Goal: Information Seeking & Learning: Learn about a topic

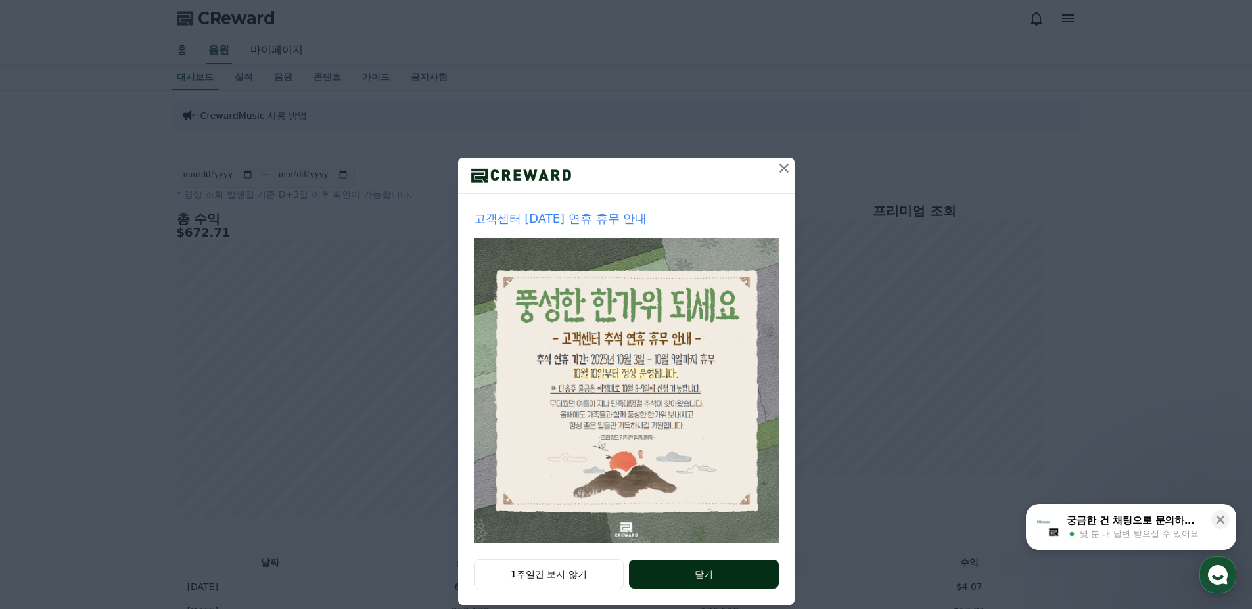
click at [689, 572] on button "닫기" at bounding box center [703, 574] width 149 height 29
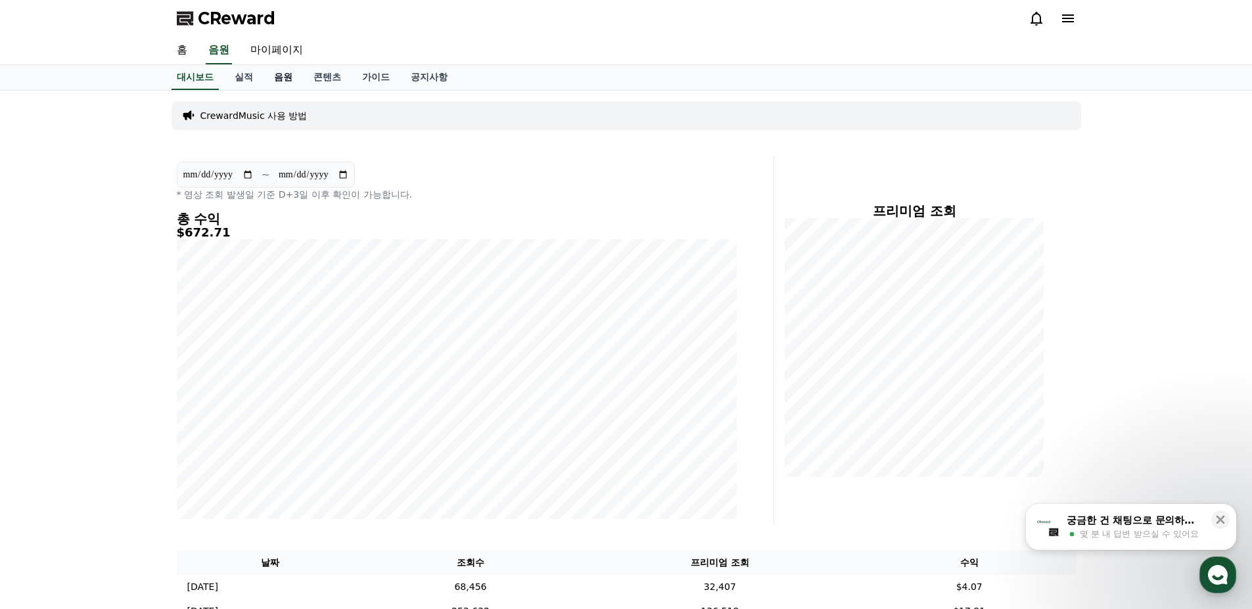
click at [279, 83] on link "음원" at bounding box center [282, 77] width 39 height 25
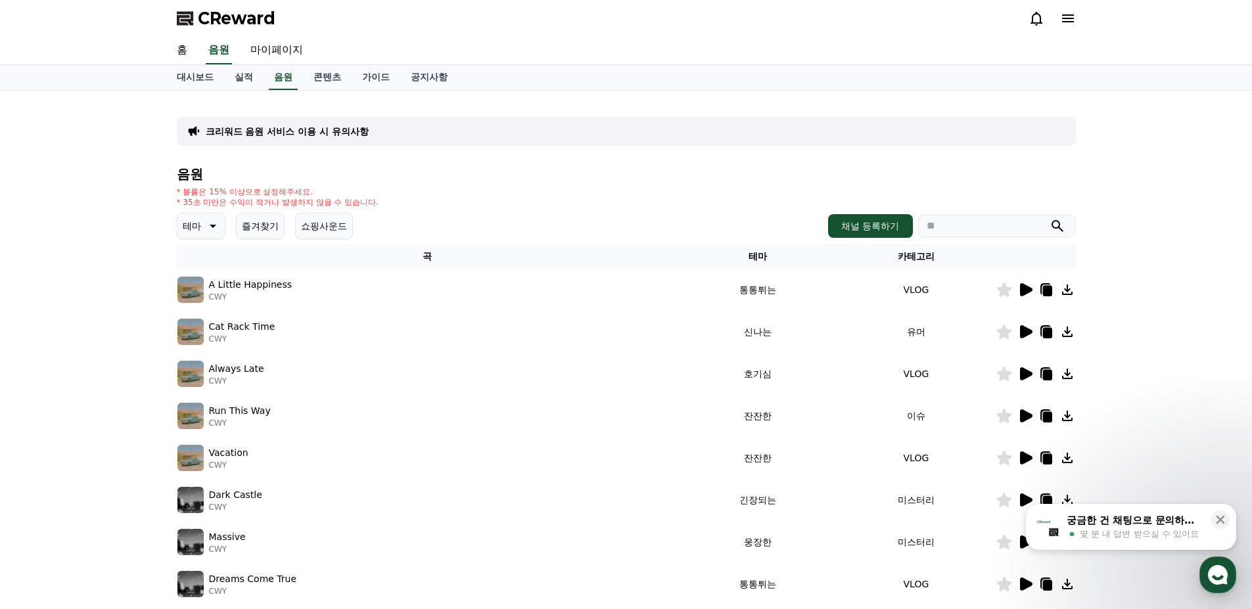
click at [344, 223] on button "쇼핑사운드" at bounding box center [324, 226] width 58 height 26
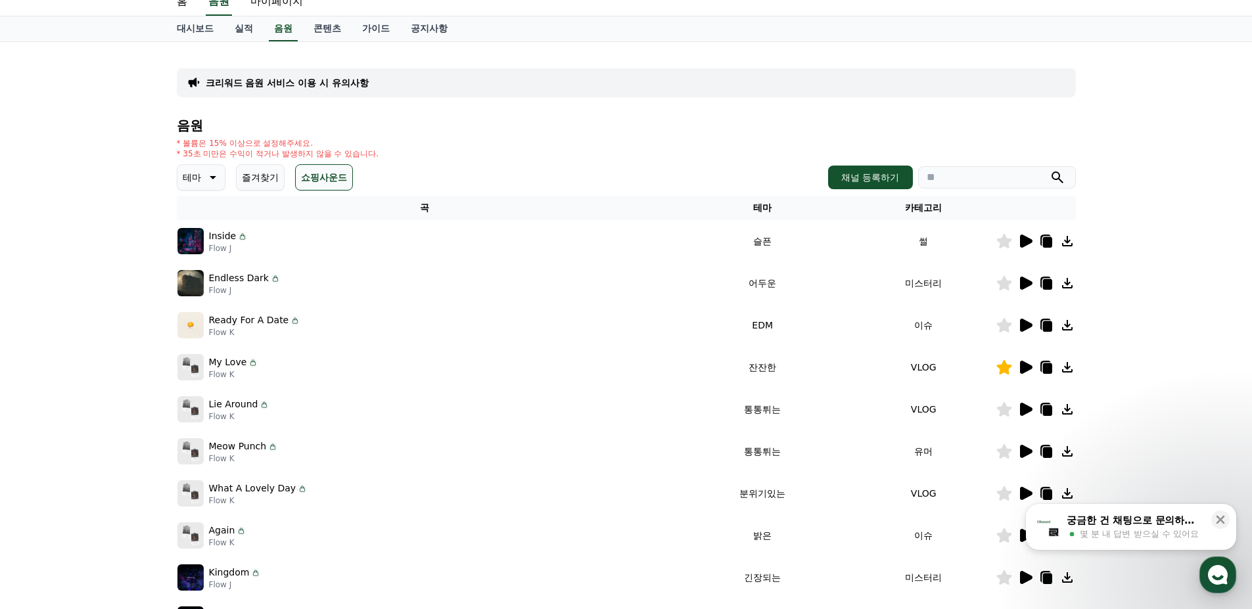
scroll to position [131, 0]
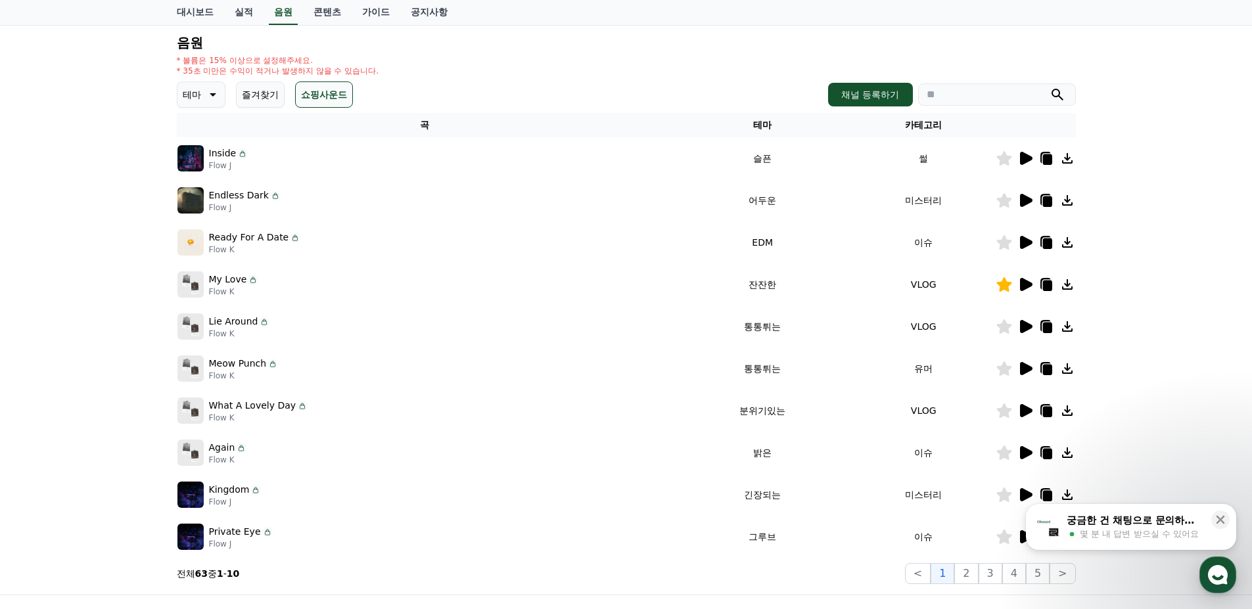
click at [1026, 162] on icon at bounding box center [1026, 158] width 12 height 13
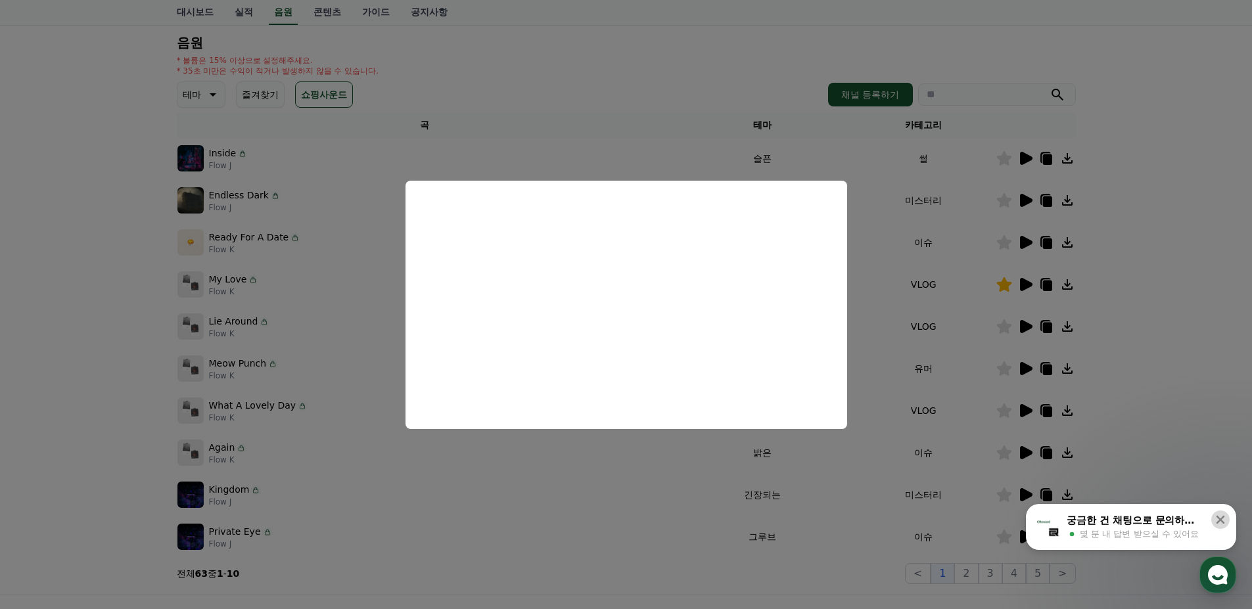
click at [1219, 522] on icon at bounding box center [1219, 519] width 13 height 13
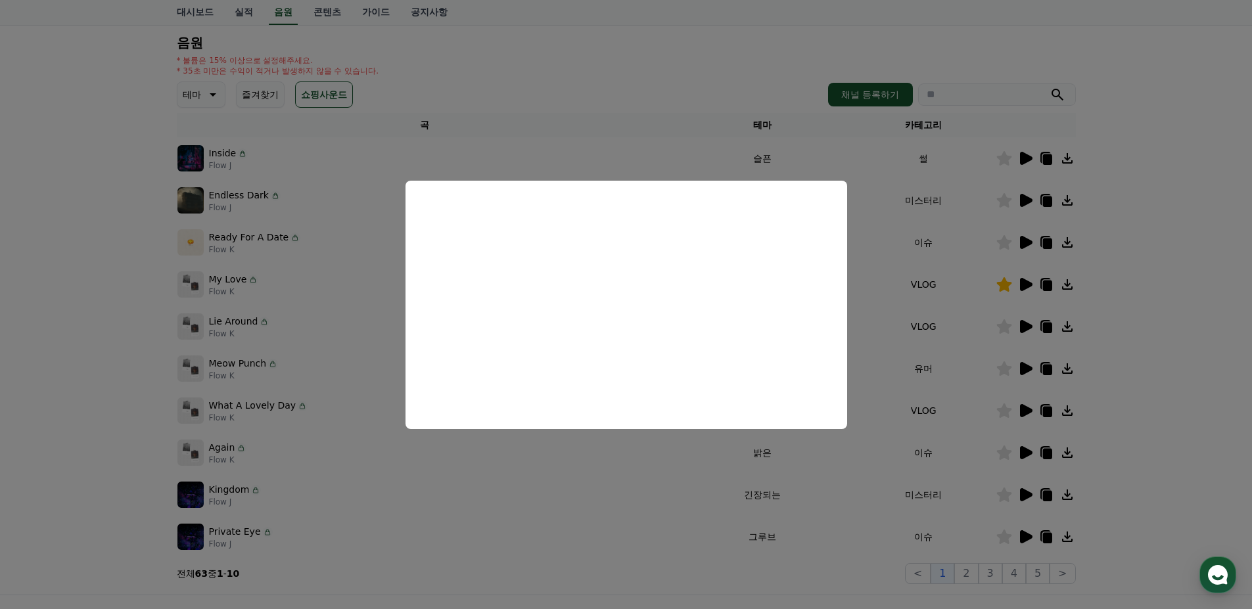
click at [321, 326] on button "close modal" at bounding box center [626, 304] width 1252 height 609
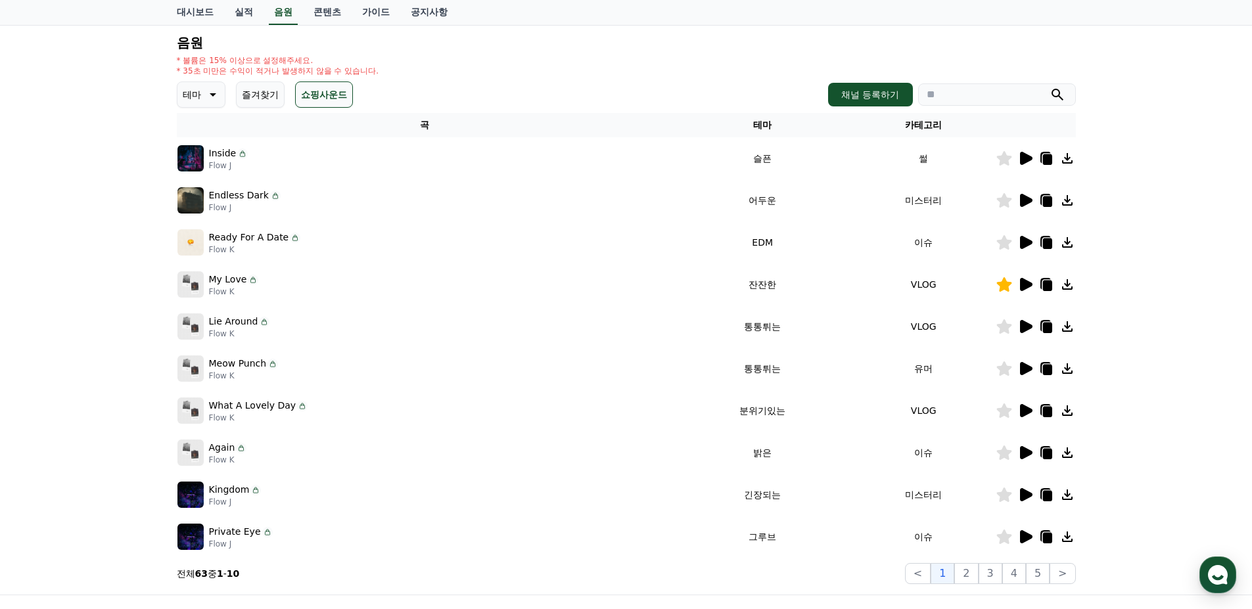
click at [1024, 205] on icon at bounding box center [1026, 200] width 12 height 13
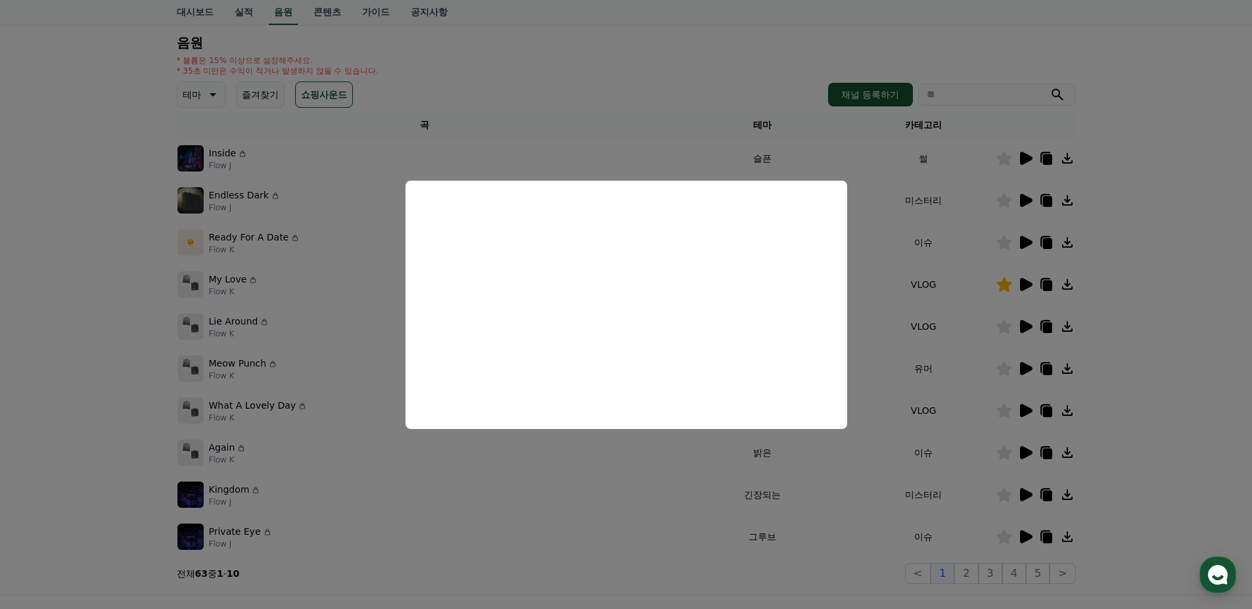
click at [366, 313] on button "close modal" at bounding box center [626, 304] width 1252 height 609
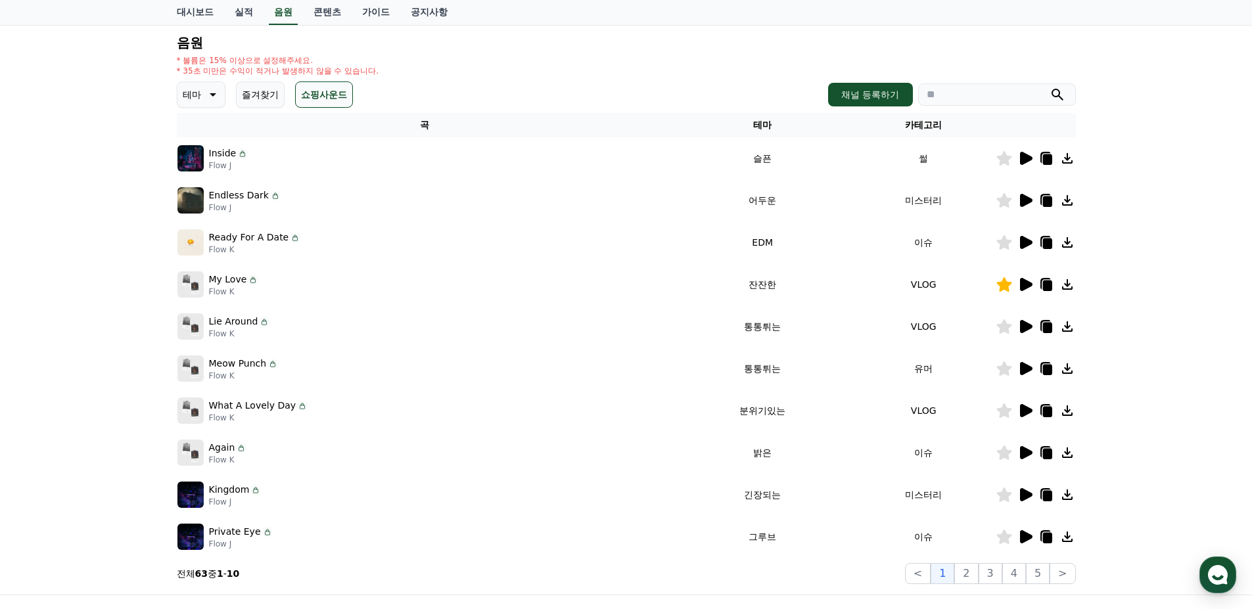
click at [1015, 246] on div at bounding box center [1035, 243] width 79 height 16
click at [1017, 246] on icon at bounding box center [1025, 243] width 16 height 16
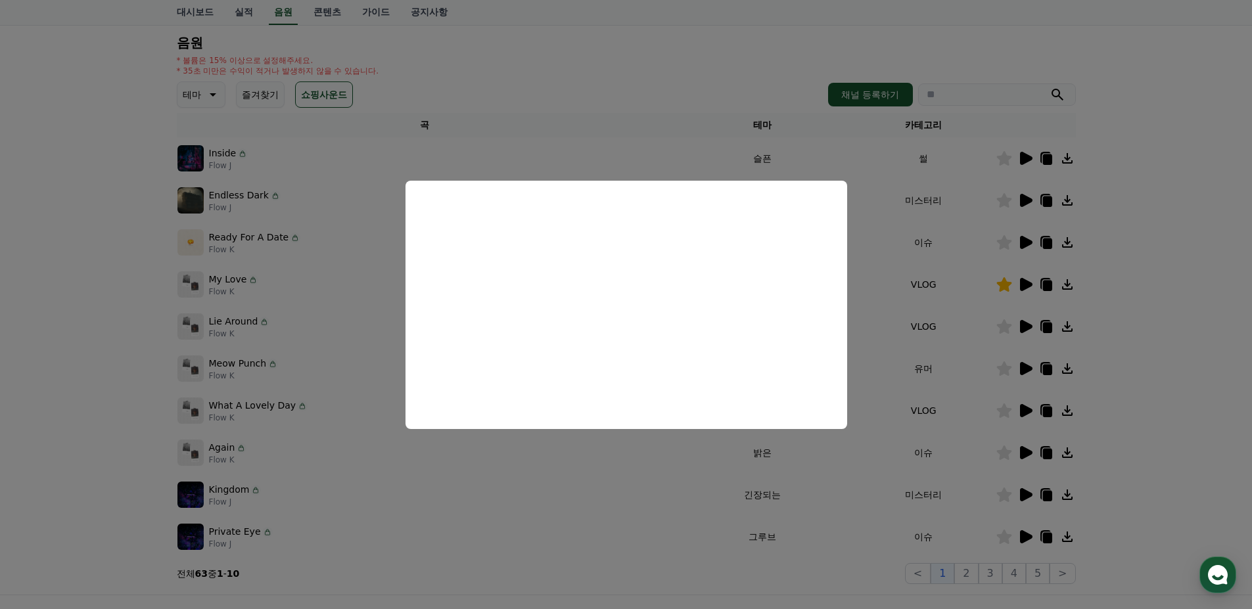
click at [356, 306] on button "close modal" at bounding box center [626, 304] width 1252 height 609
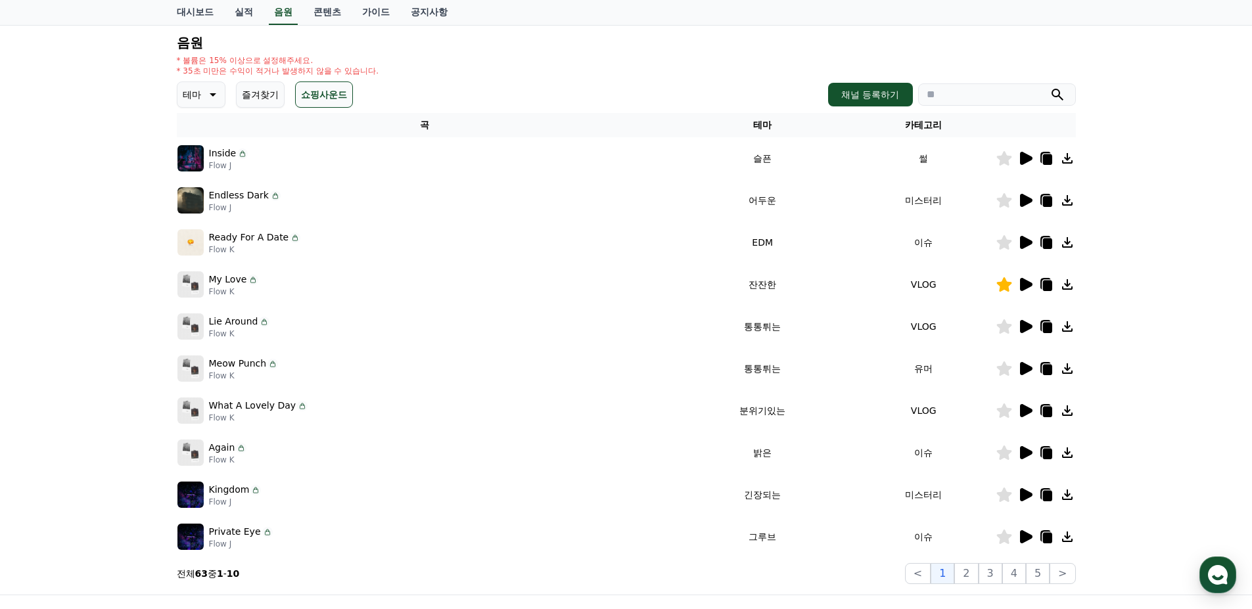
click at [1022, 290] on icon at bounding box center [1026, 284] width 12 height 13
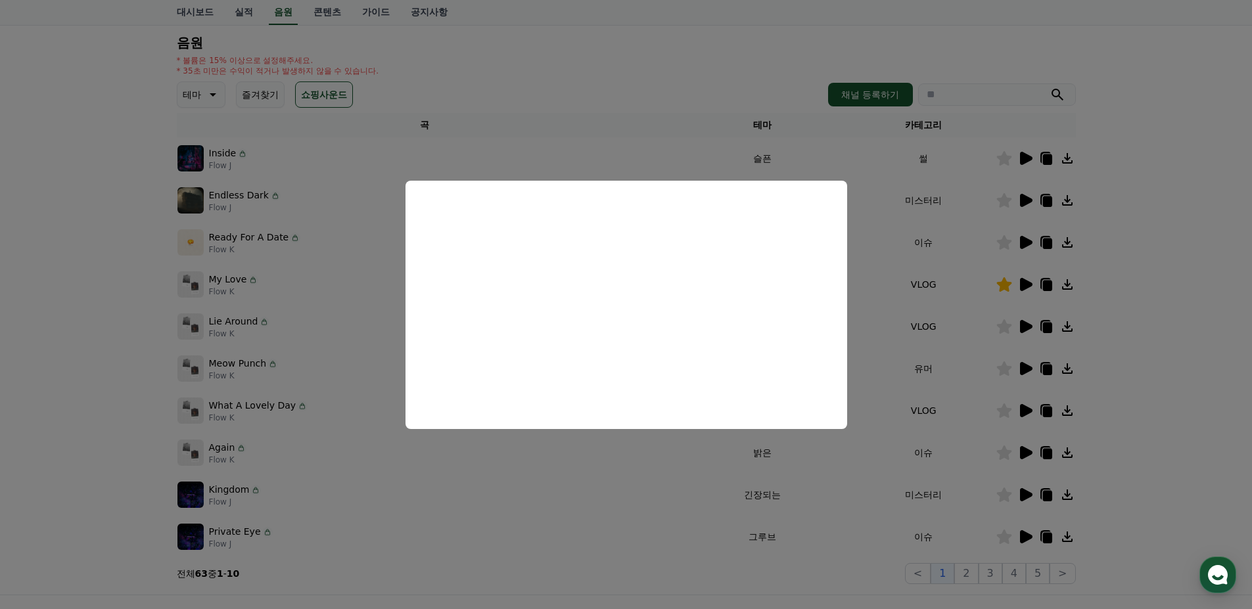
click at [300, 294] on button "close modal" at bounding box center [626, 304] width 1252 height 609
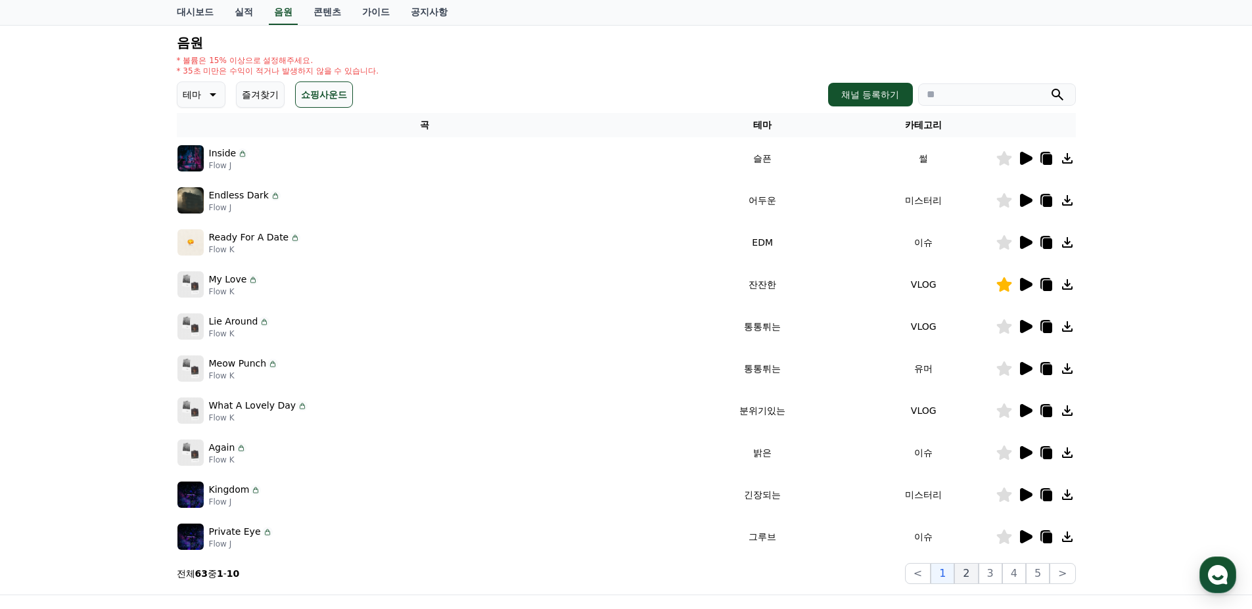
click at [976, 567] on button "2" at bounding box center [966, 573] width 24 height 21
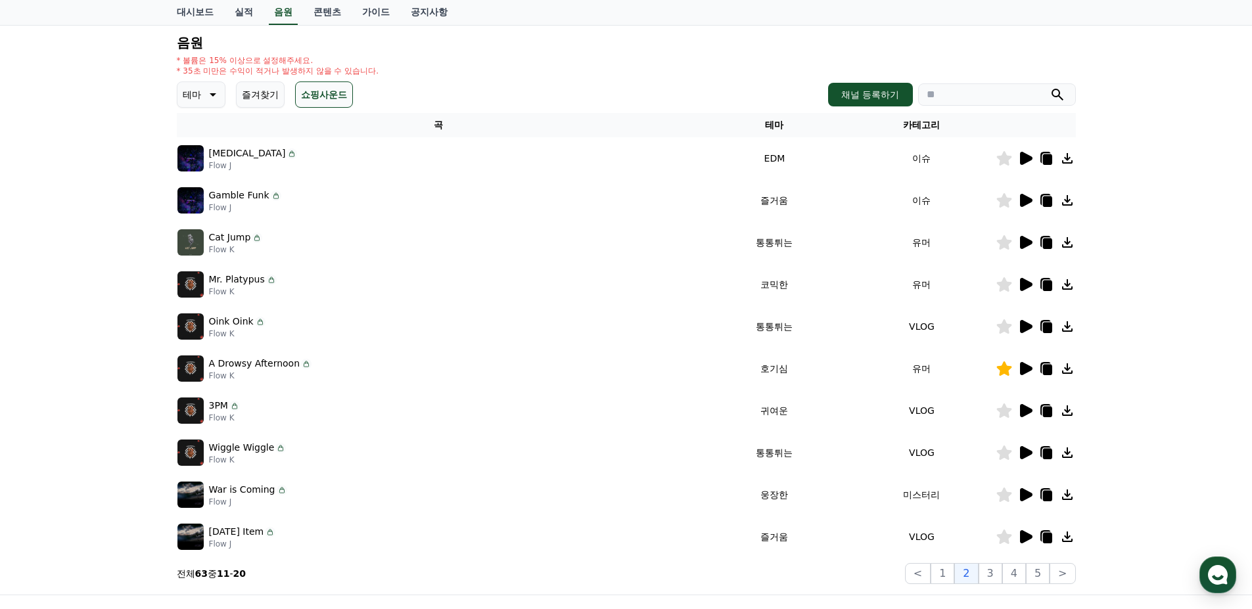
click at [1028, 493] on icon at bounding box center [1026, 494] width 12 height 13
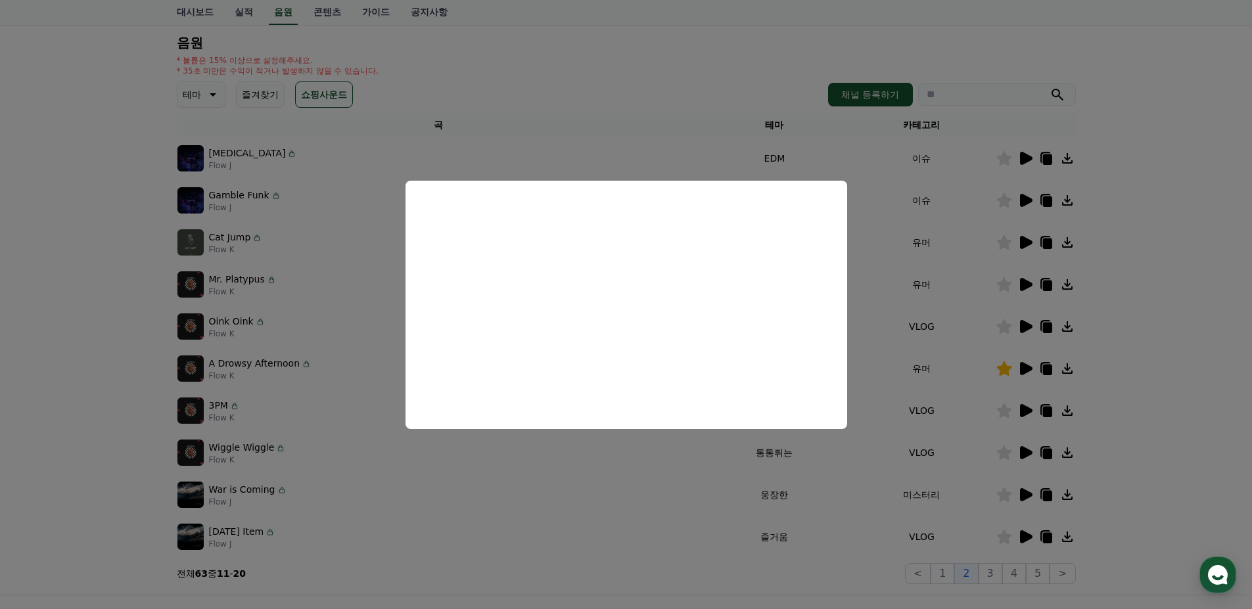
click at [579, 487] on button "close modal" at bounding box center [626, 304] width 1252 height 609
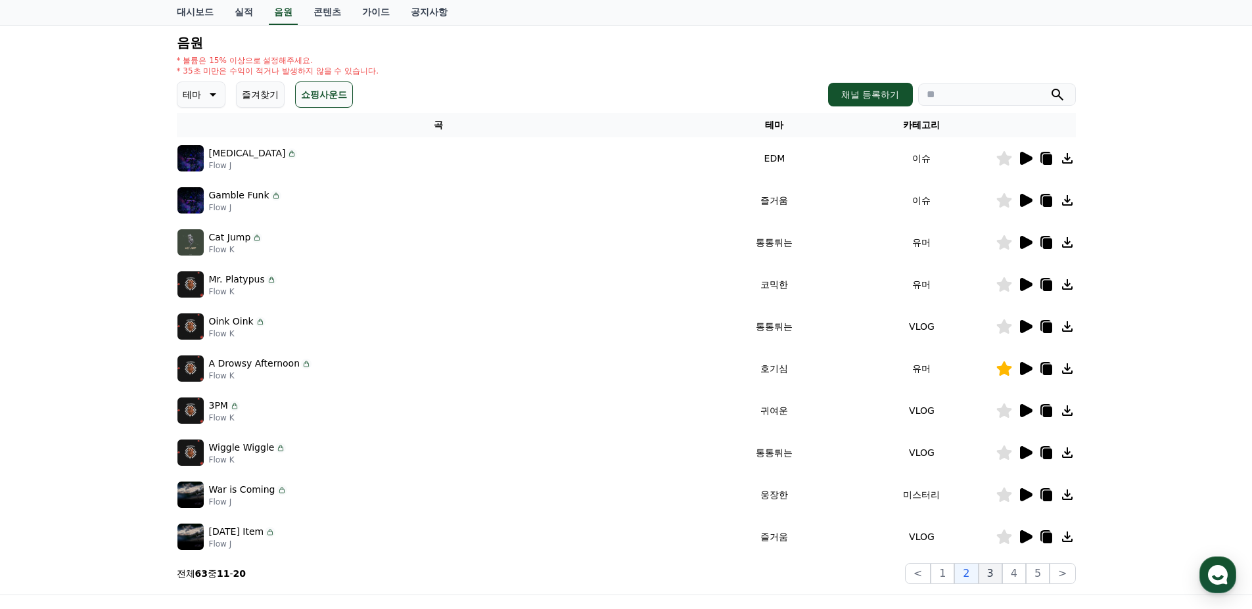
click at [992, 575] on button "3" at bounding box center [990, 573] width 24 height 21
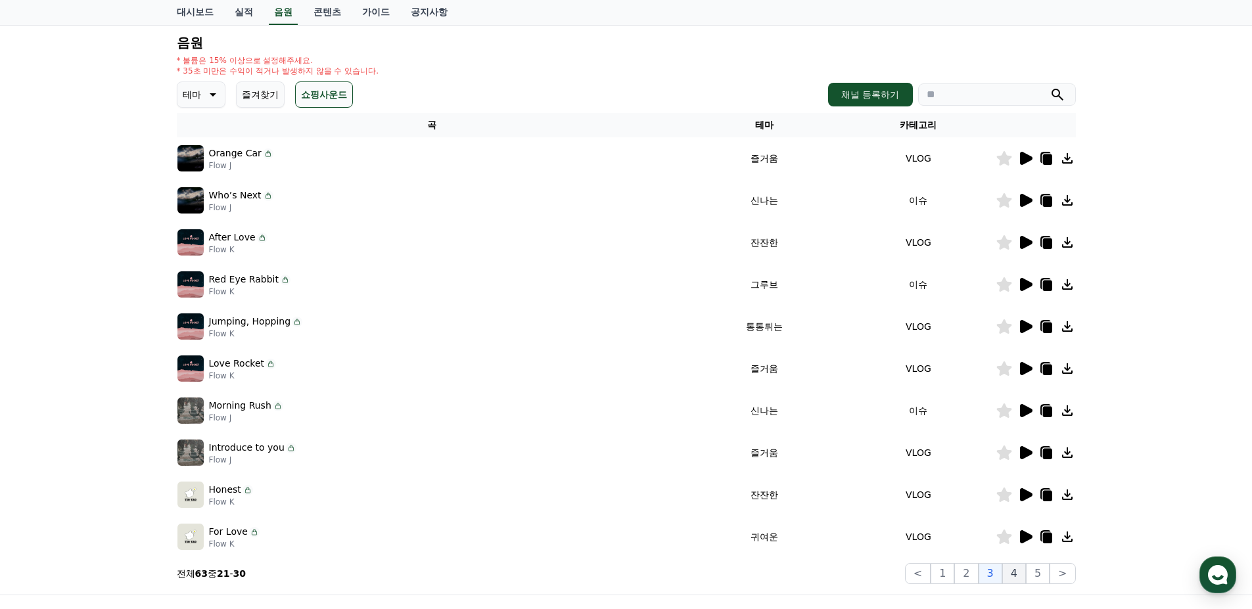
click at [1012, 570] on button "4" at bounding box center [1014, 573] width 24 height 21
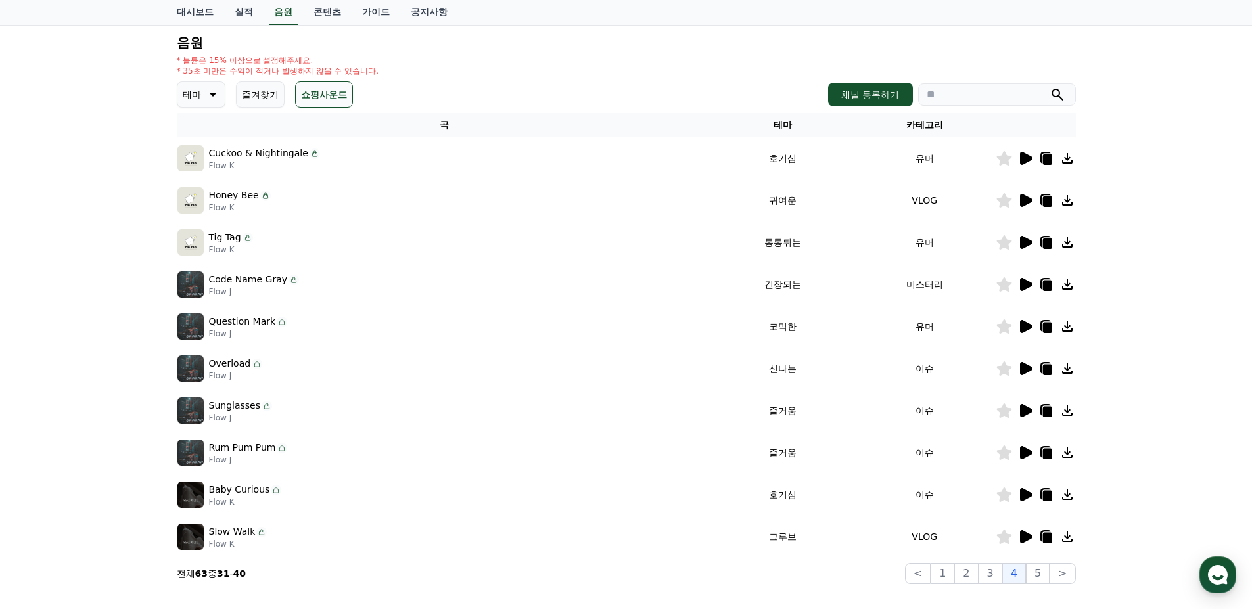
click at [1020, 283] on icon at bounding box center [1026, 284] width 12 height 13
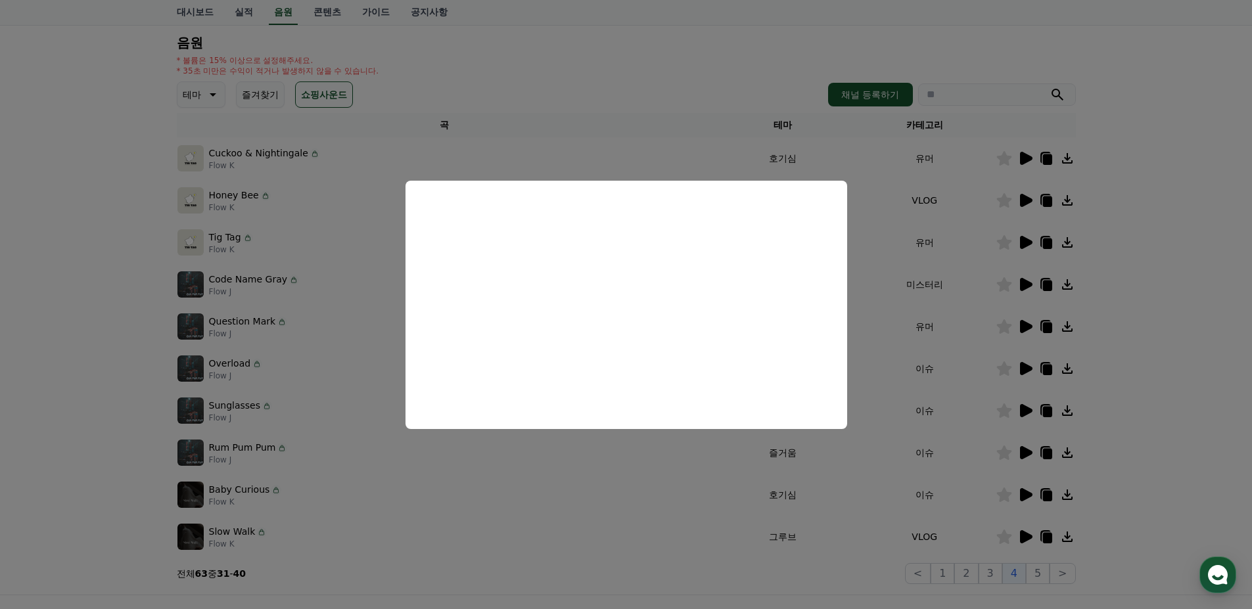
click at [502, 473] on button "close modal" at bounding box center [626, 304] width 1252 height 609
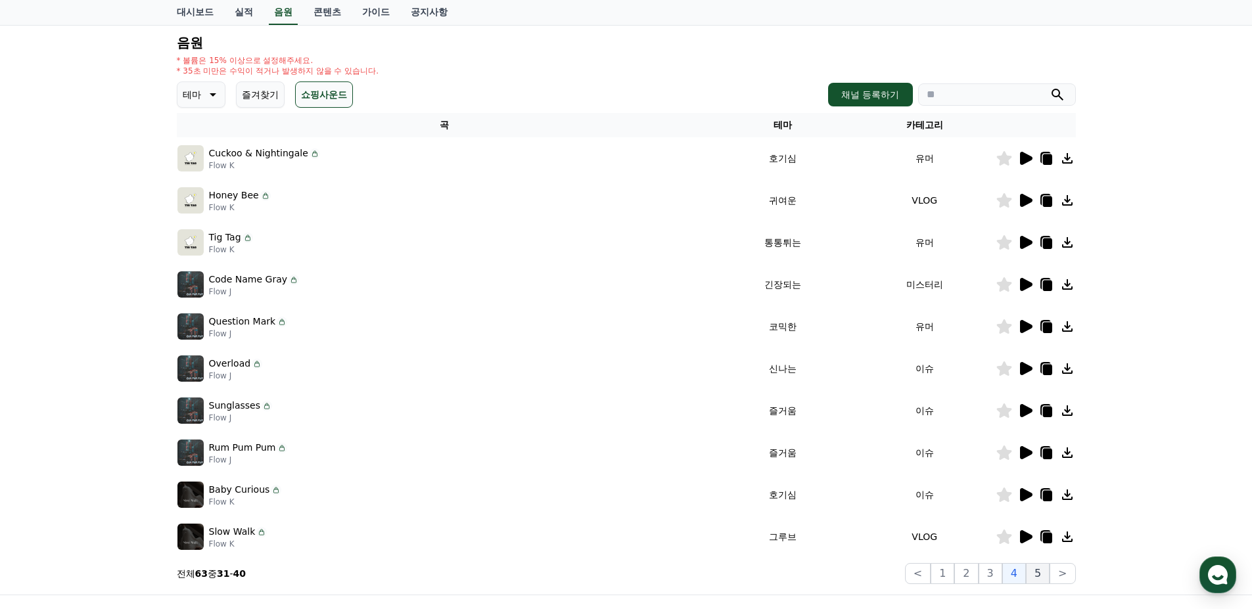
click at [1032, 572] on button "5" at bounding box center [1038, 573] width 24 height 21
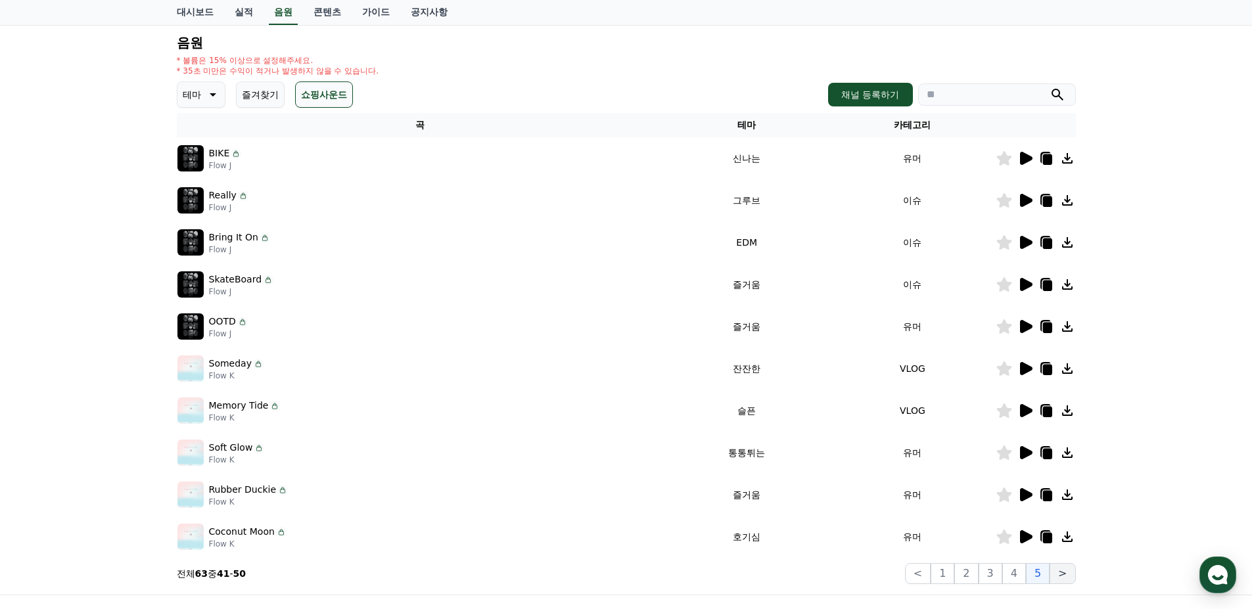
click at [1063, 581] on button ">" at bounding box center [1062, 573] width 26 height 21
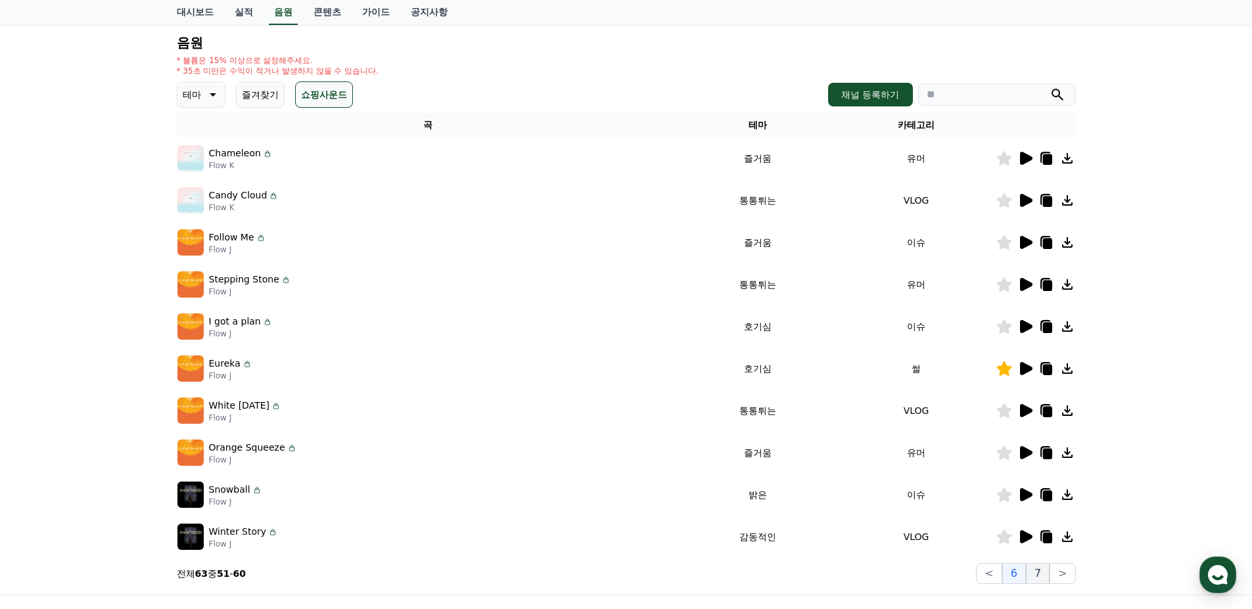
click at [1040, 575] on button "7" at bounding box center [1038, 573] width 24 height 21
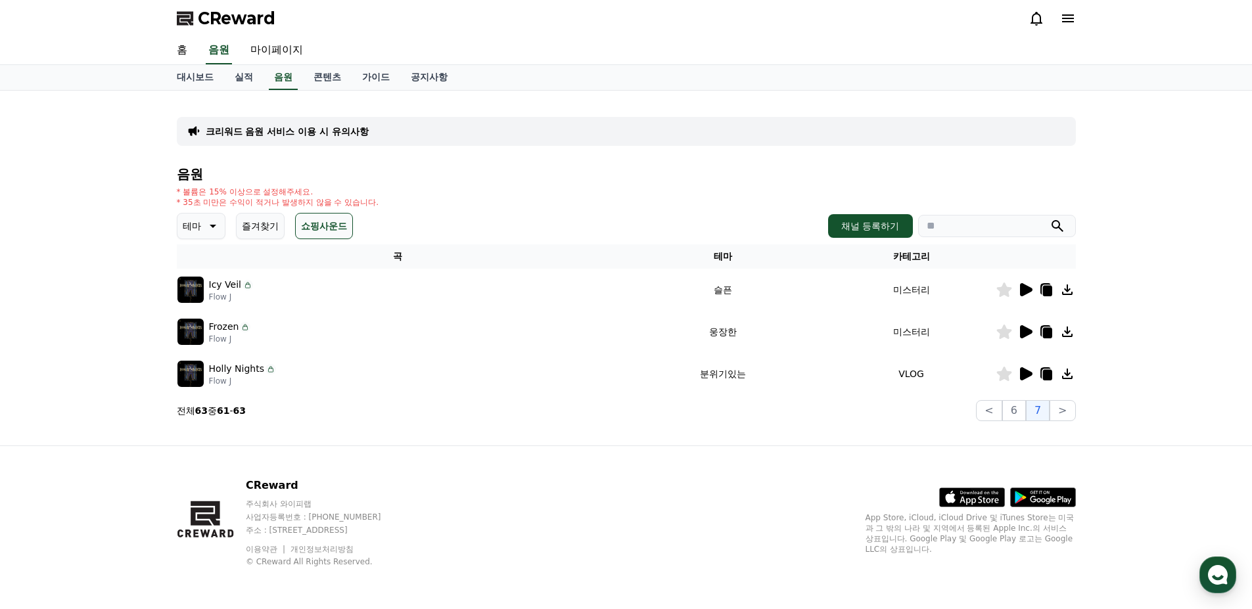
click at [1031, 332] on icon at bounding box center [1026, 331] width 12 height 13
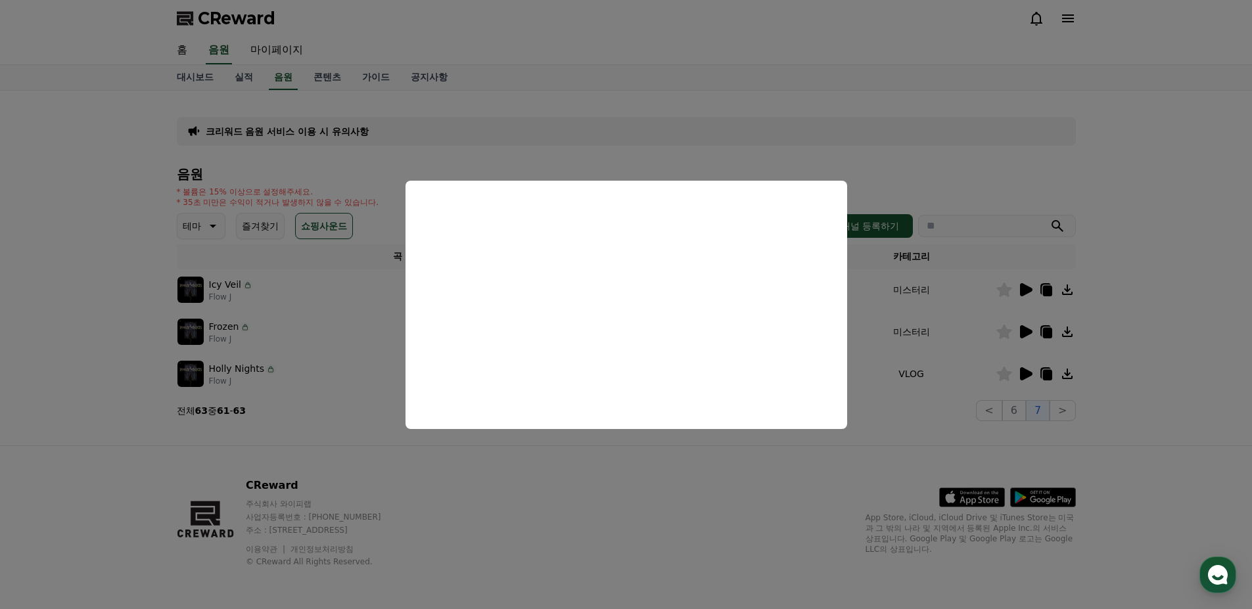
click at [619, 468] on button "close modal" at bounding box center [626, 304] width 1252 height 609
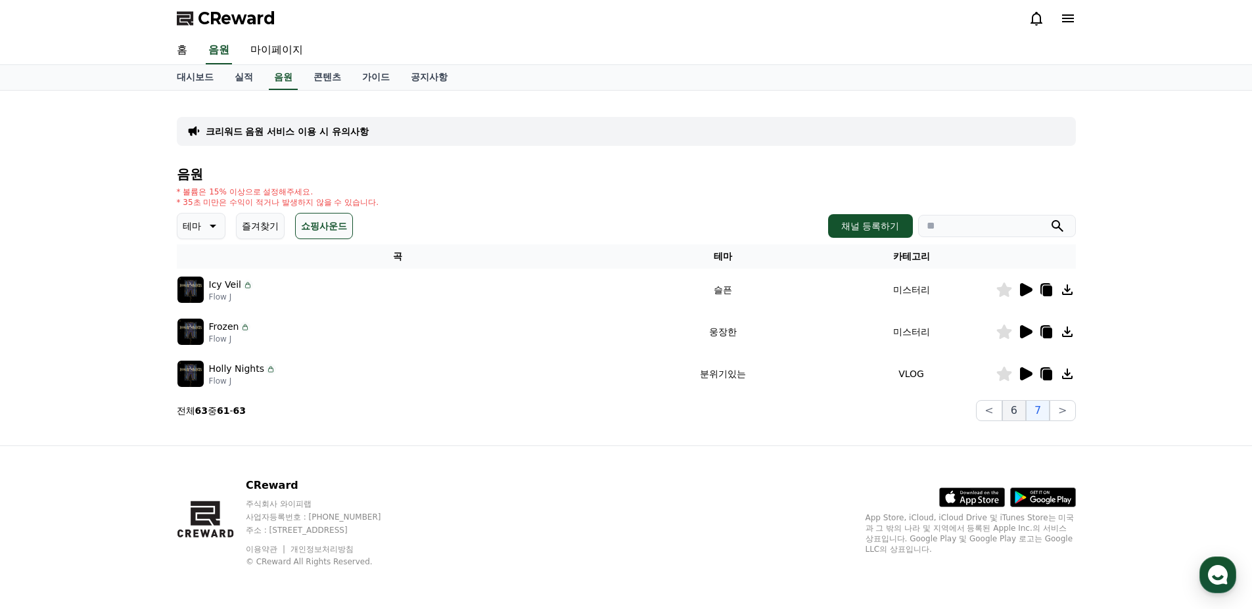
click at [1012, 407] on button "6" at bounding box center [1014, 410] width 24 height 21
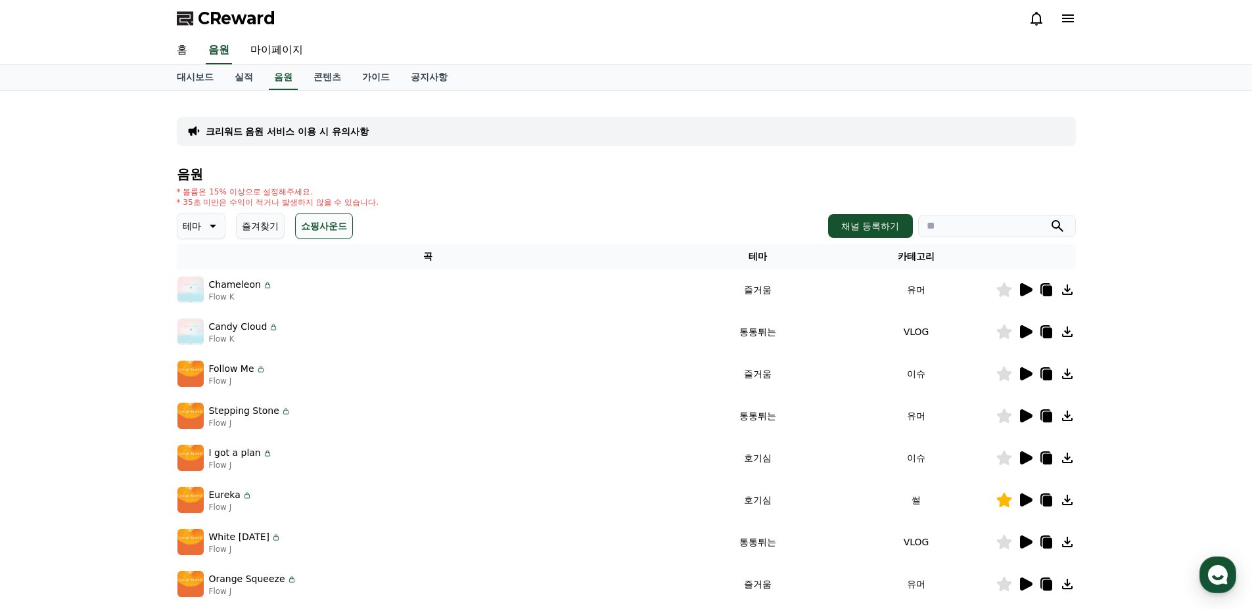
scroll to position [263, 0]
